Goal: Check status: Check status

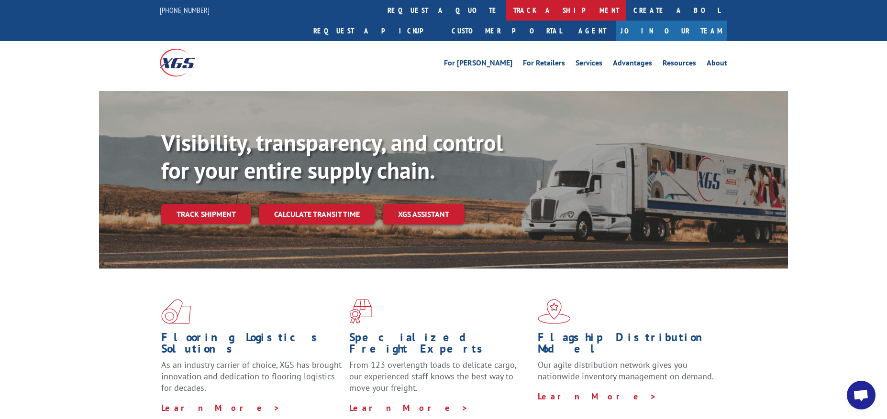
click at [506, 7] on link "track a shipment" at bounding box center [566, 10] width 120 height 21
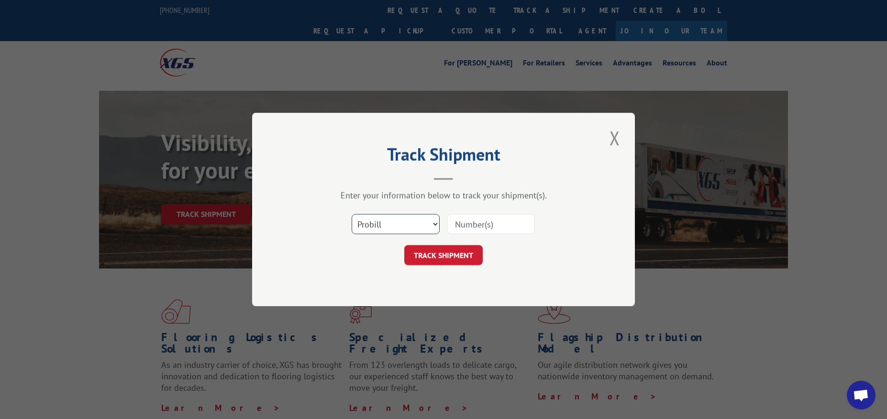
click at [426, 226] on select "Select category... Probill BOL PO" at bounding box center [395, 224] width 88 height 20
select select "bol"
click at [351, 214] on select "Select category... Probill BOL PO" at bounding box center [395, 224] width 88 height 20
click at [499, 224] on input at bounding box center [491, 224] width 88 height 20
click at [495, 225] on input at bounding box center [491, 224] width 88 height 20
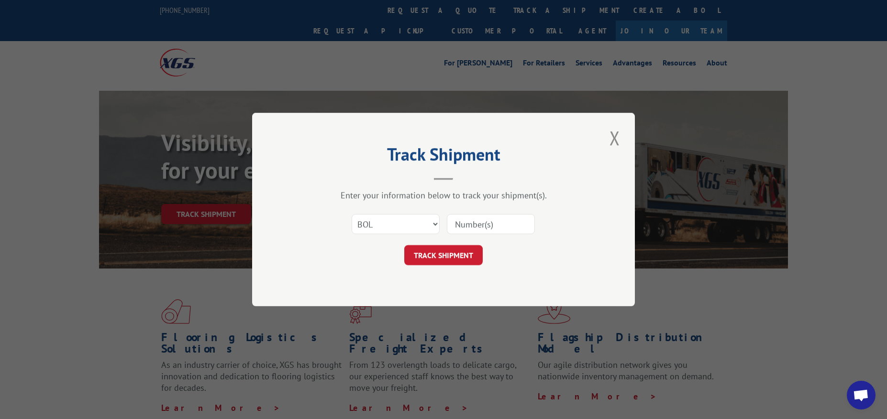
paste input "17507748"
type input "17507748"
click at [456, 258] on button "TRACK SHIPMENT" at bounding box center [443, 255] width 78 height 20
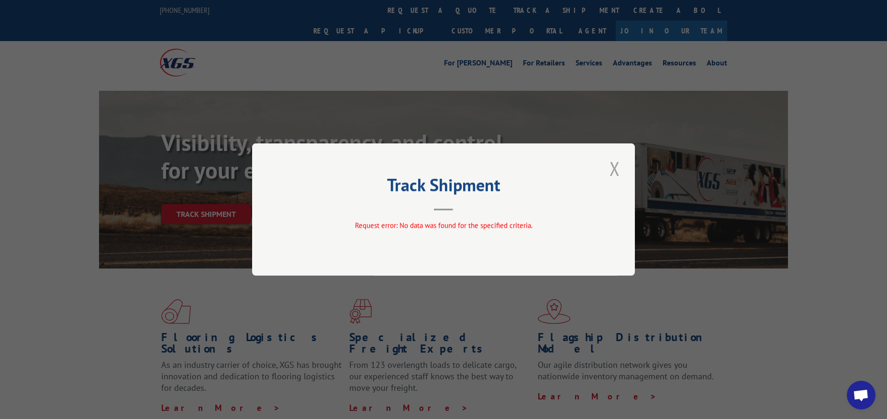
click at [616, 168] on button "Close modal" at bounding box center [614, 168] width 16 height 26
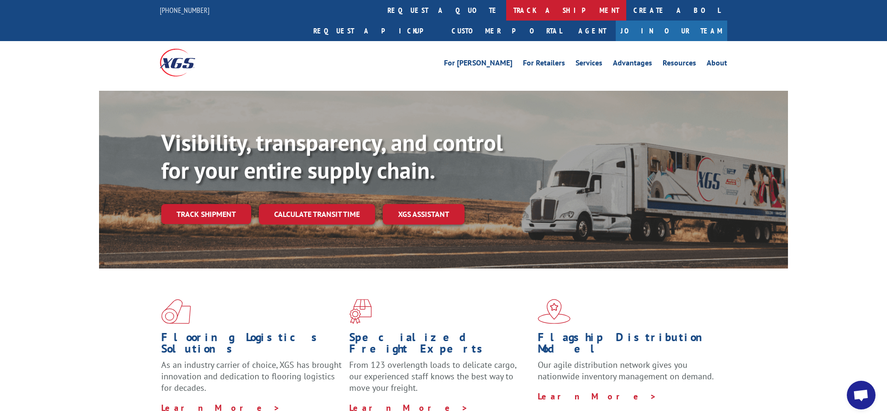
click at [506, 8] on link "track a shipment" at bounding box center [566, 10] width 120 height 21
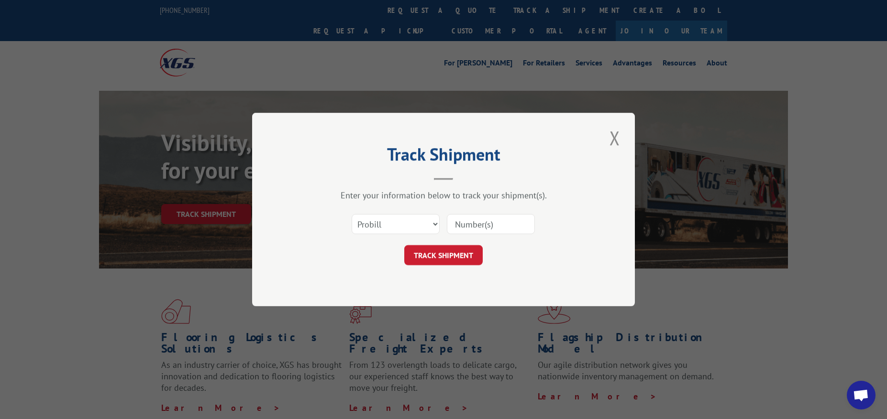
click at [489, 220] on input at bounding box center [491, 224] width 88 height 20
paste input "17507748"
type input "17507748"
click at [466, 252] on button "TRACK SHIPMENT" at bounding box center [443, 255] width 78 height 20
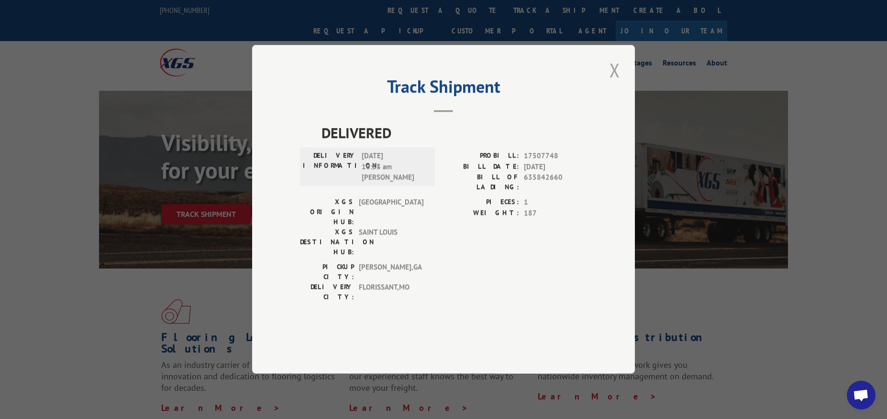
click at [611, 83] on button "Close modal" at bounding box center [614, 70] width 16 height 26
